Goal: Information Seeking & Learning: Learn about a topic

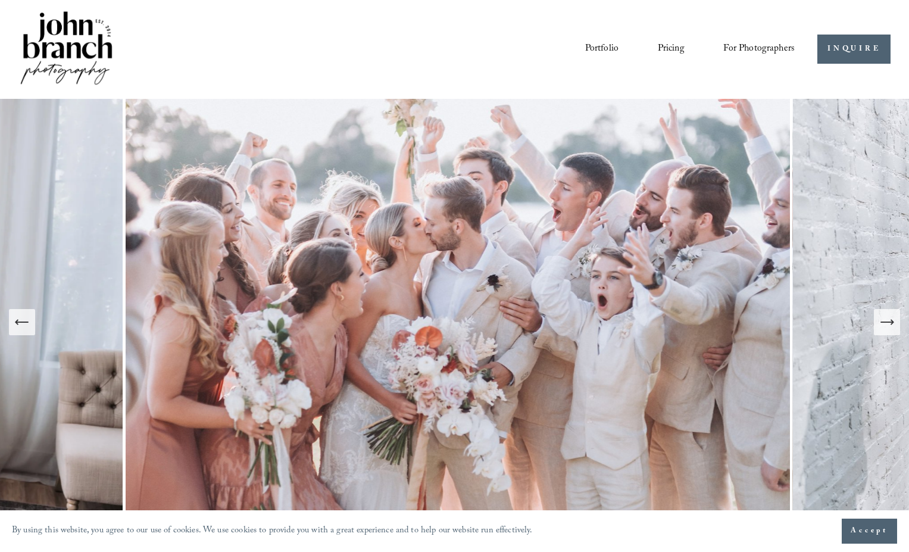
click at [586, 48] on link "Portfolio" at bounding box center [601, 49] width 33 height 20
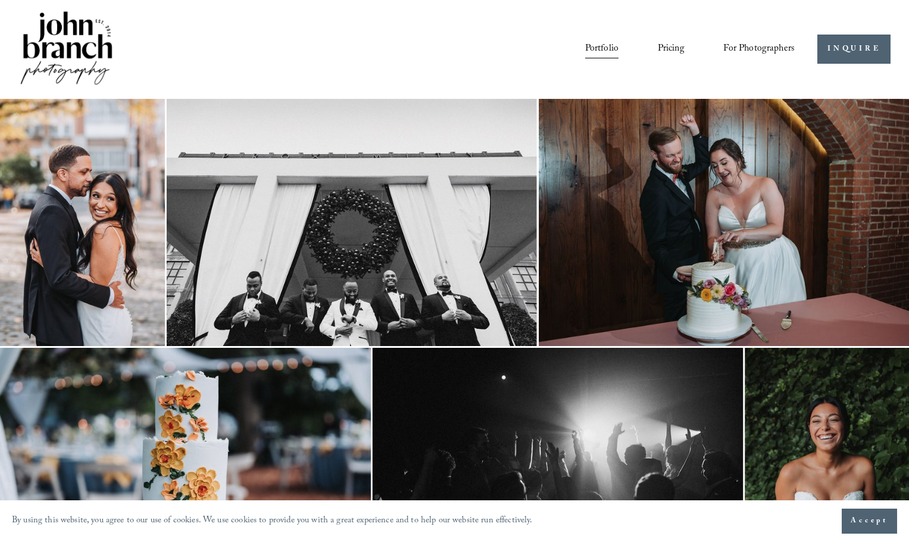
click at [773, 48] on span "For Photographers" at bounding box center [758, 49] width 71 height 18
click at [0, 0] on span "Education" at bounding box center [0, 0] width 0 height 0
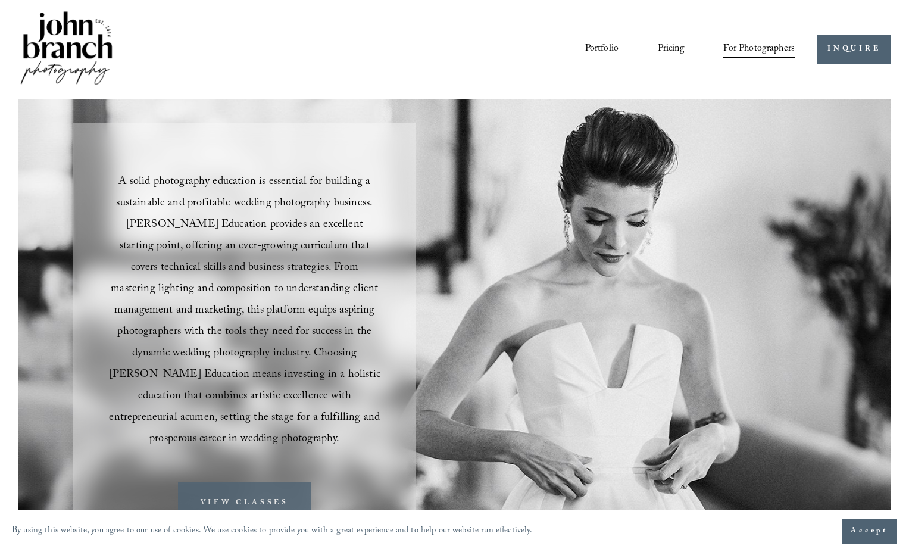
click at [228, 485] on link "VIEW CLASSES" at bounding box center [244, 503] width 133 height 42
